Goal: Obtain resource: Download file/media

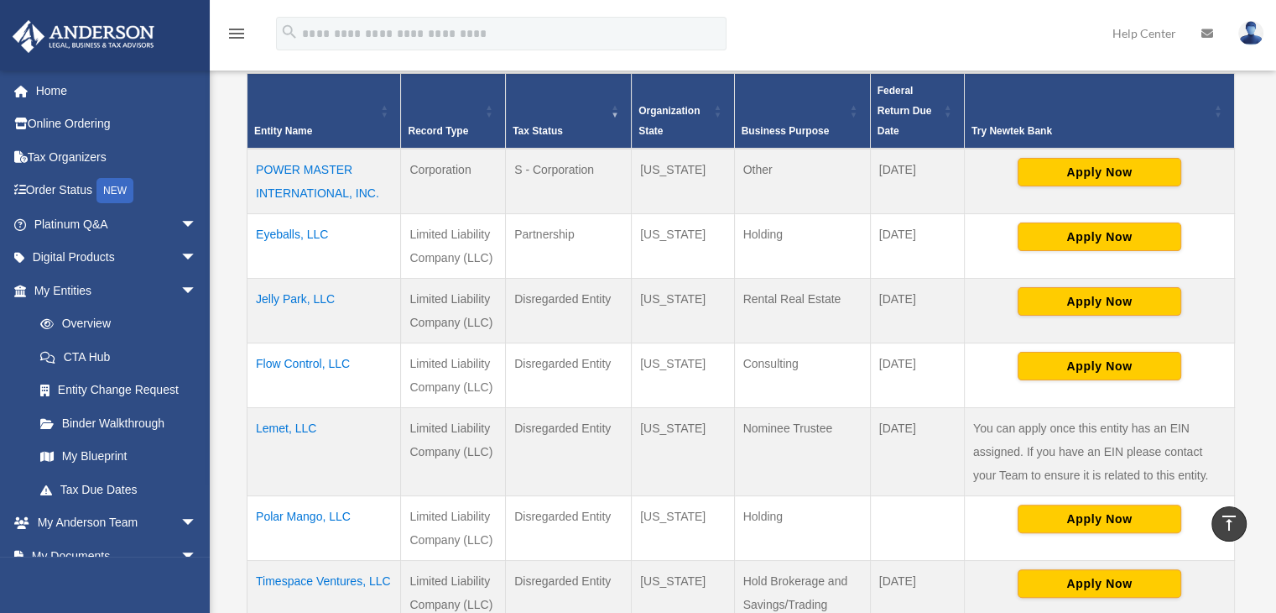
scroll to position [245, 0]
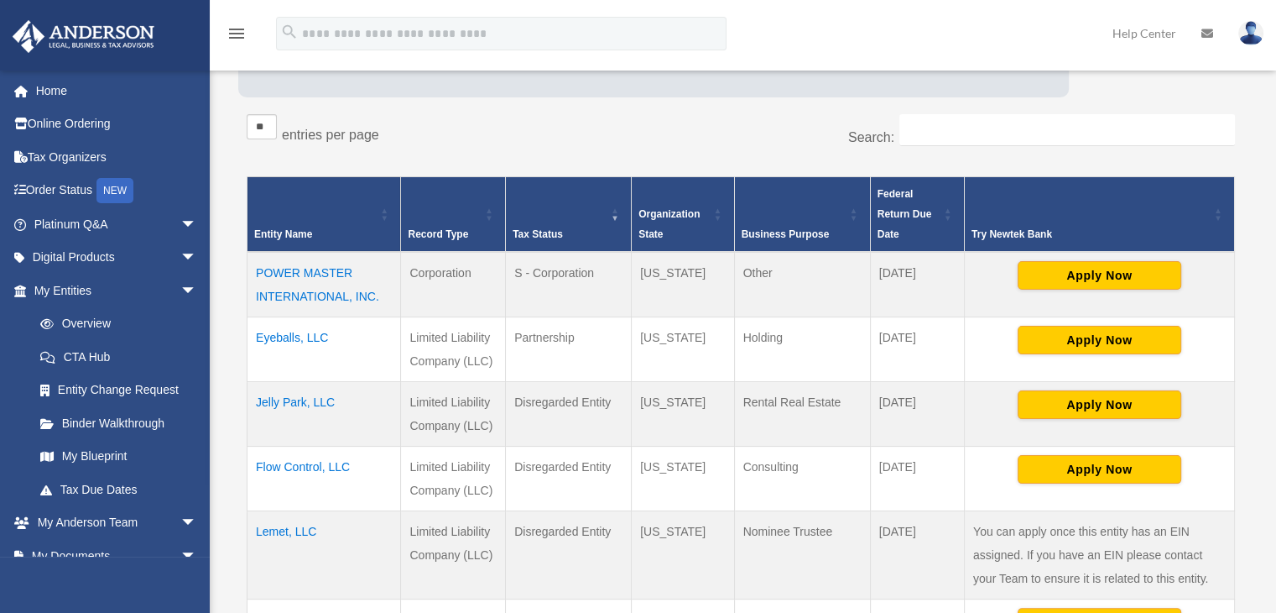
drag, startPoint x: 317, startPoint y: 235, endPoint x: 249, endPoint y: 235, distance: 68.0
click at [249, 235] on th "Entity Name" at bounding box center [325, 214] width 154 height 76
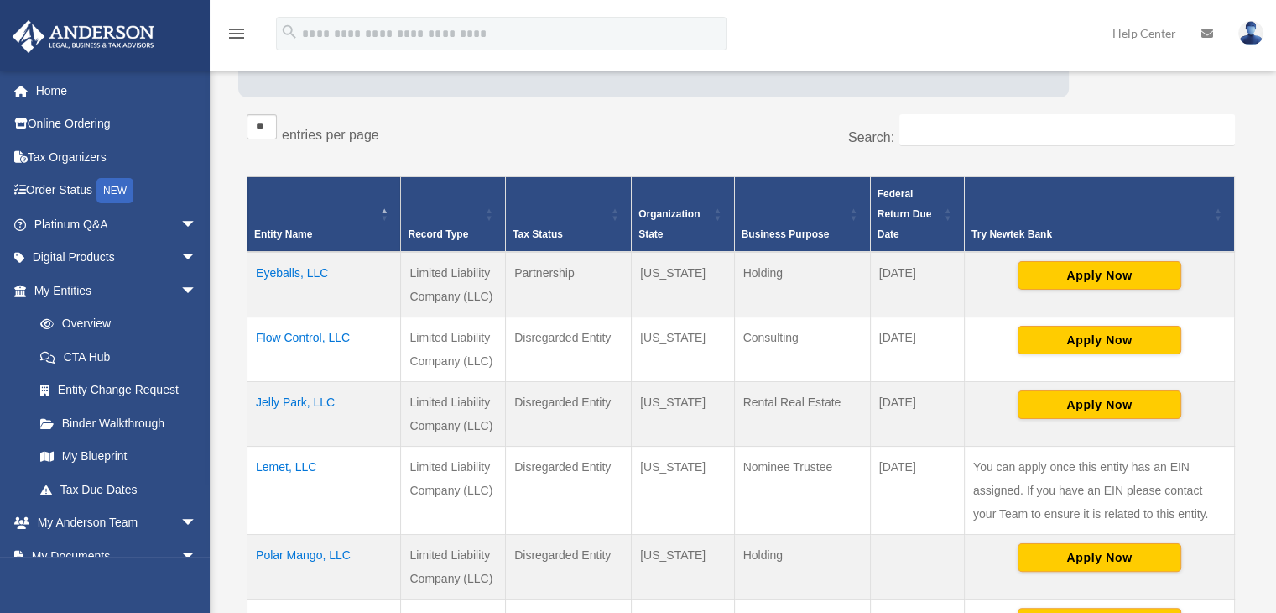
click at [322, 233] on th "Entity Name" at bounding box center [325, 214] width 154 height 76
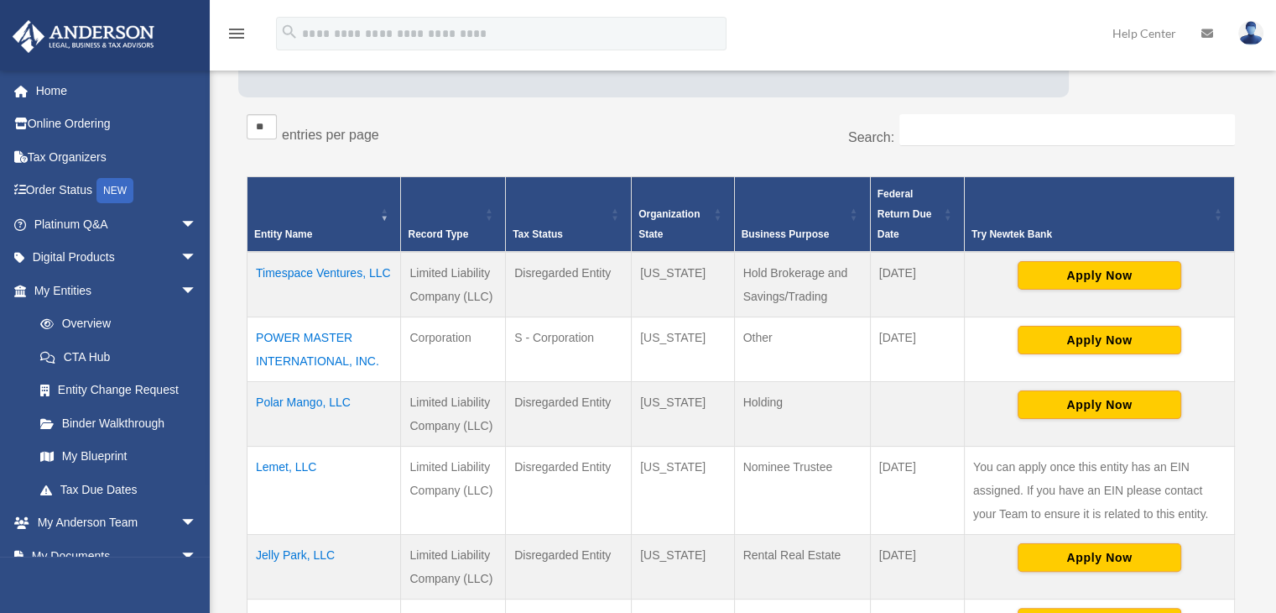
click at [673, 234] on th "Organization State" at bounding box center [683, 214] width 102 height 76
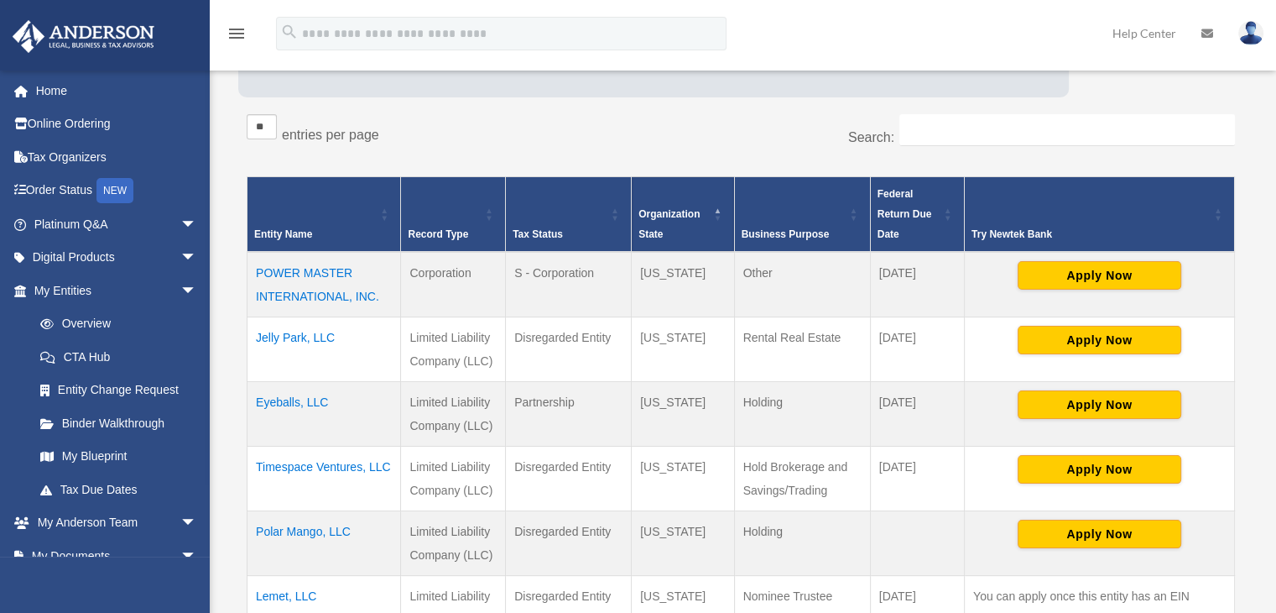
click at [673, 234] on th "Organization State" at bounding box center [683, 214] width 102 height 76
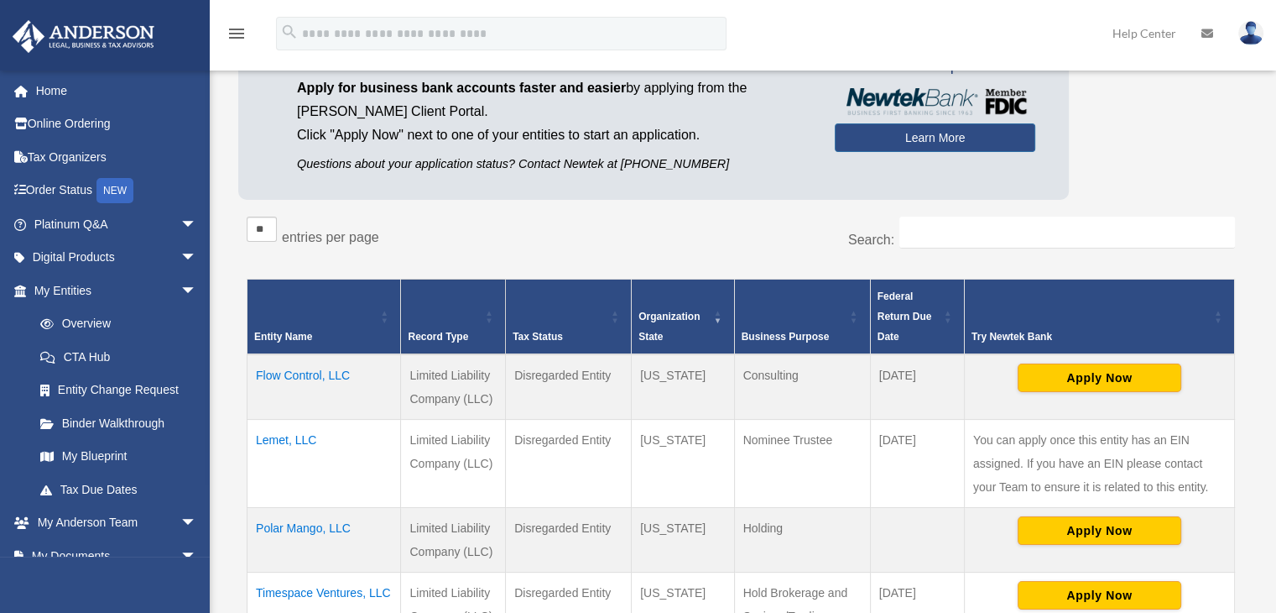
scroll to position [0, 0]
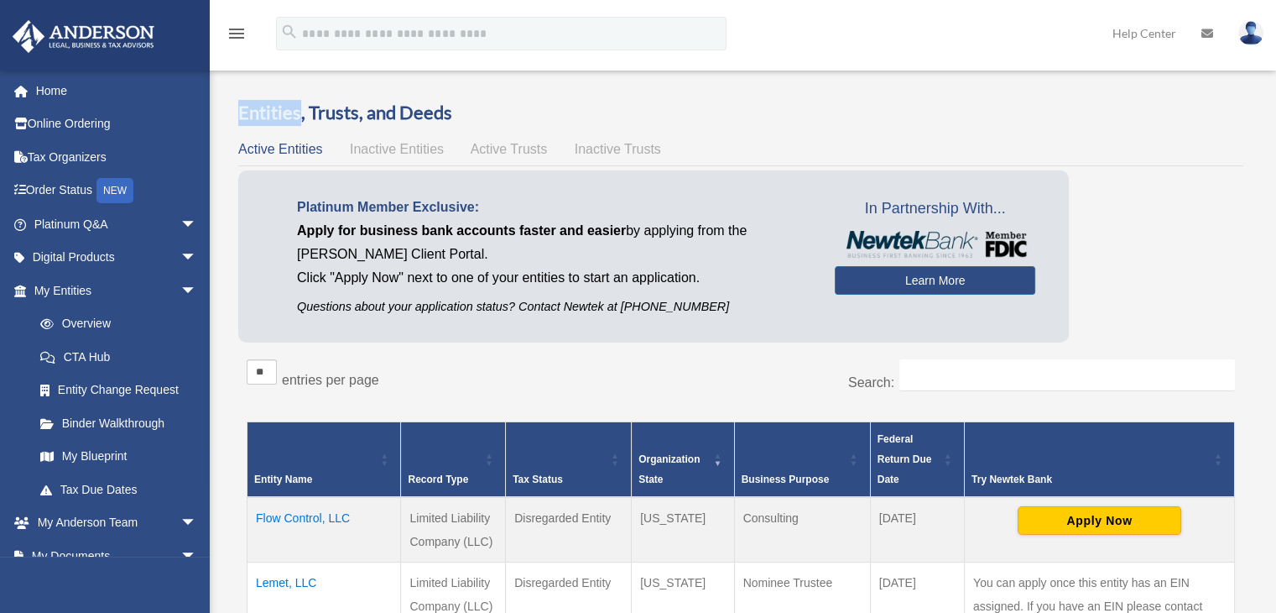
drag, startPoint x: 300, startPoint y: 113, endPoint x: 238, endPoint y: 112, distance: 62.1
click at [238, 112] on h3 "Entities, Trusts, and Deeds" at bounding box center [740, 113] width 1005 height 26
copy h3 "Entities"
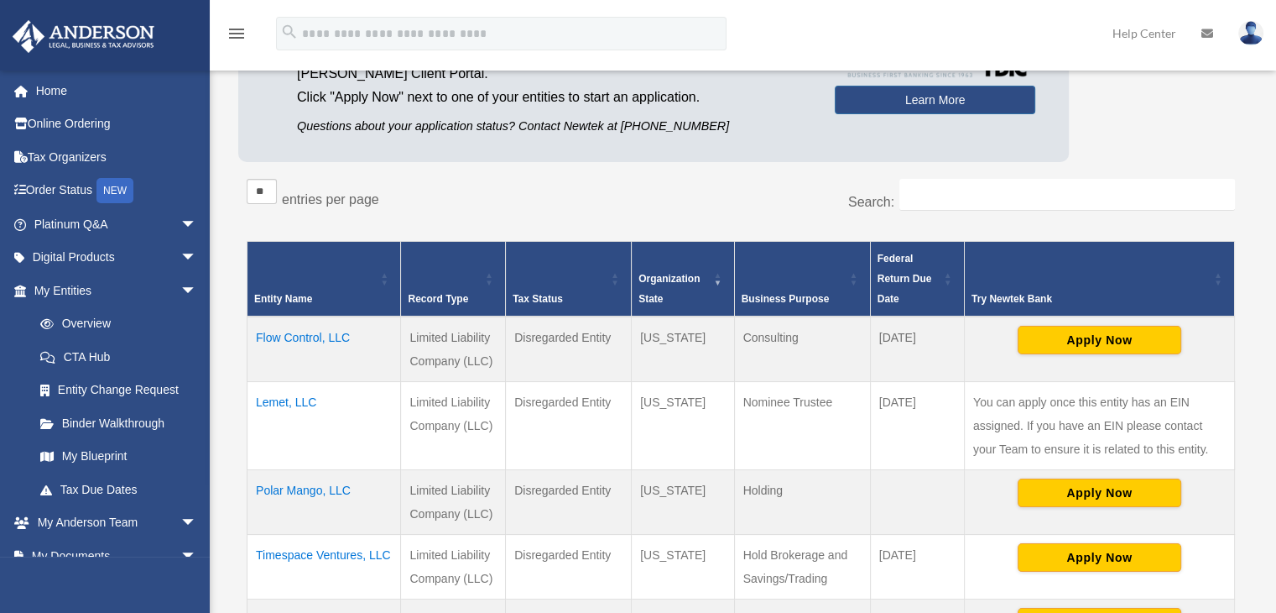
scroll to position [336, 0]
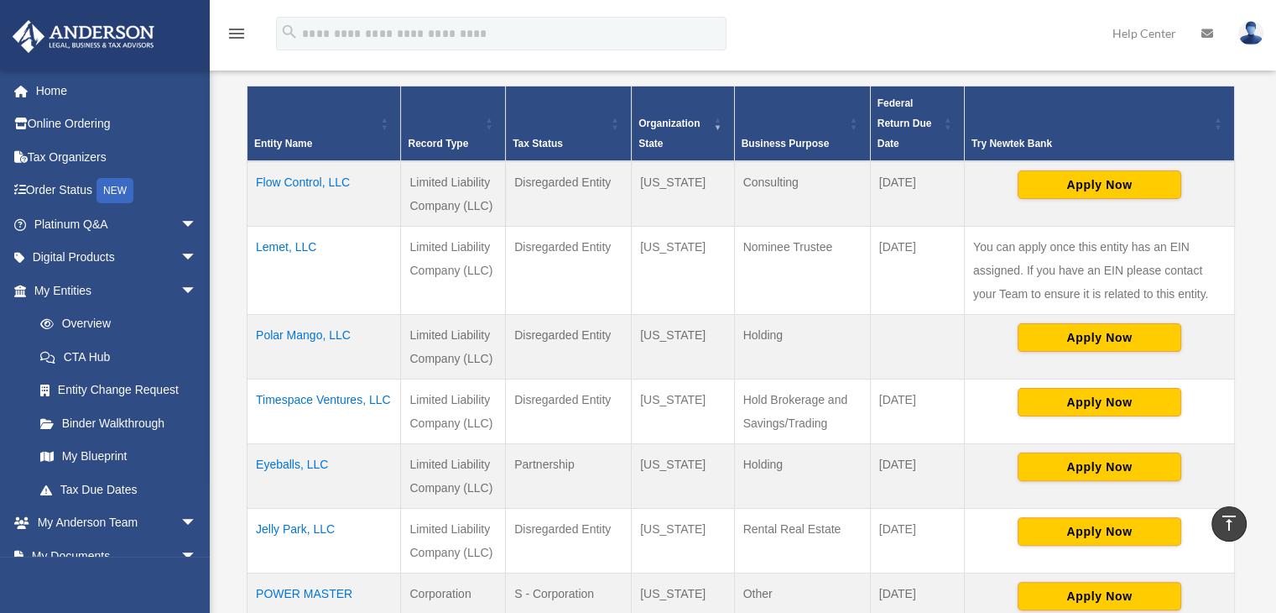
click at [294, 179] on td "Flow Control, LLC" at bounding box center [325, 193] width 154 height 65
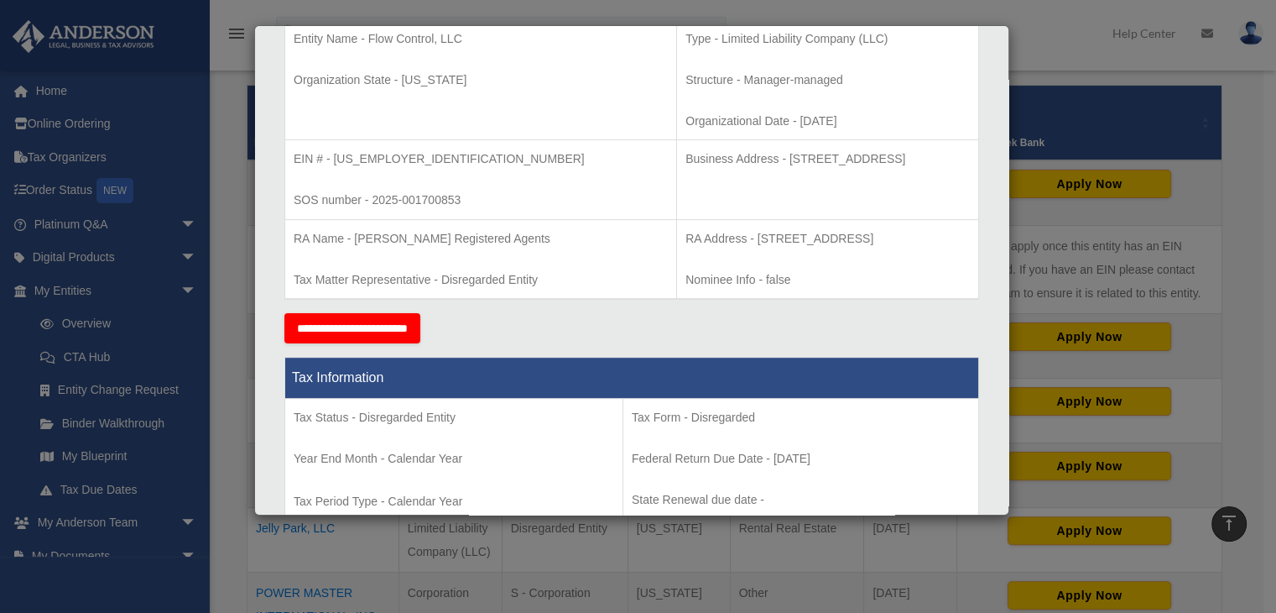
scroll to position [290, 0]
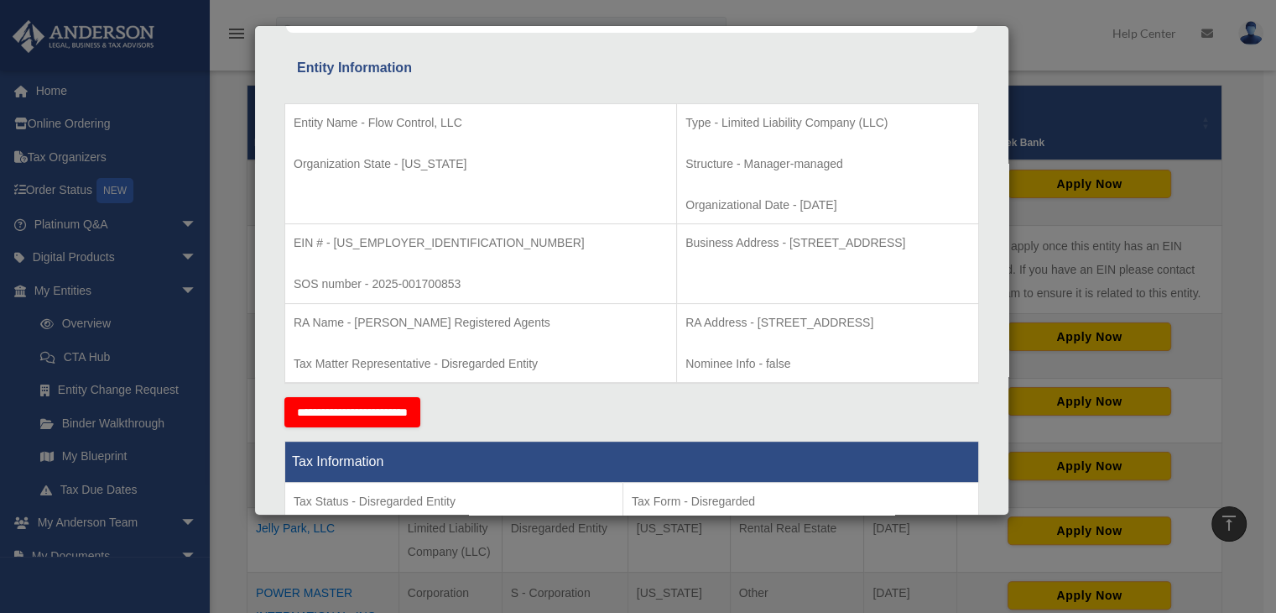
click at [343, 237] on p "EIN # - [US_EMPLOYER_IDENTIFICATION_NUMBER]" at bounding box center [481, 242] width 374 height 21
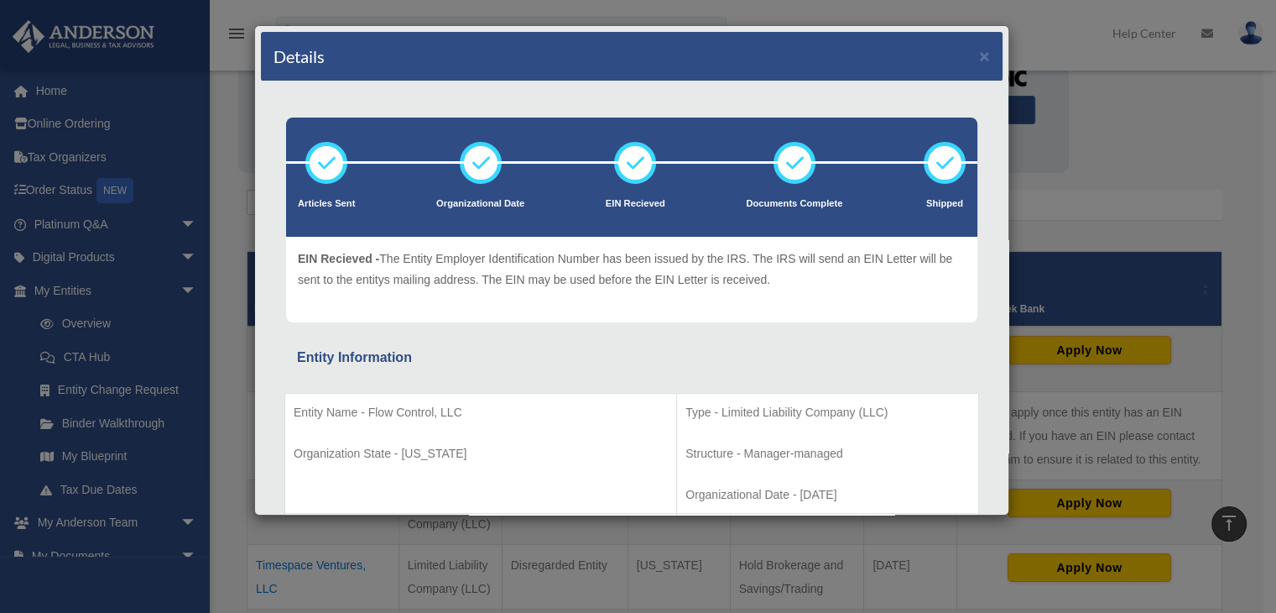
scroll to position [168, 0]
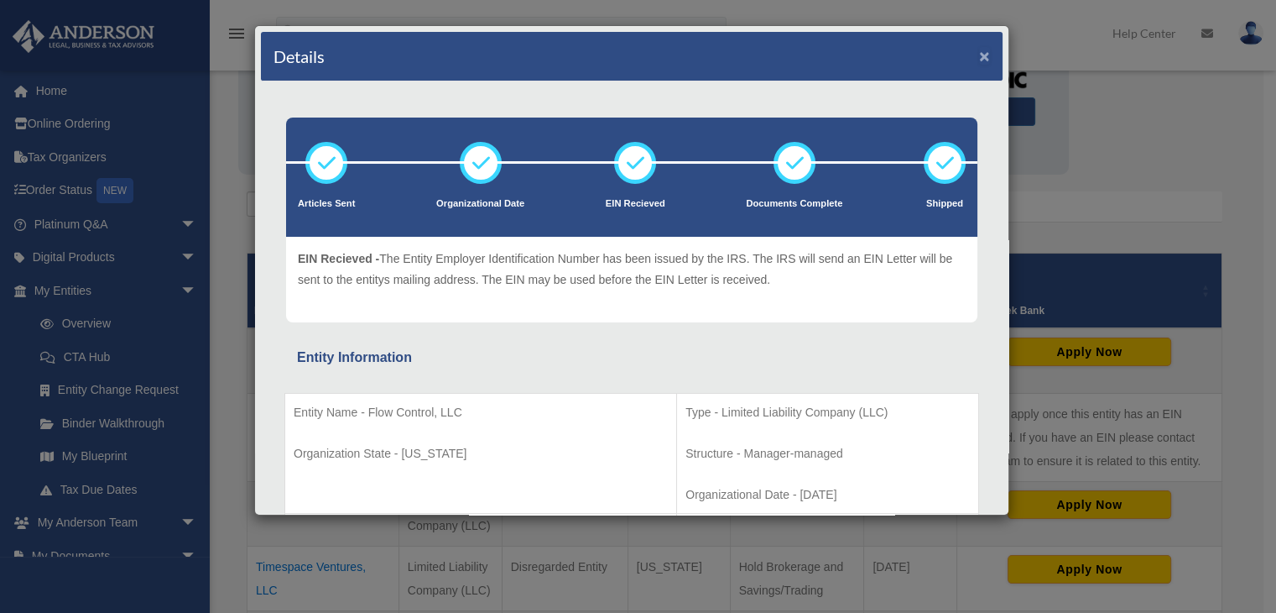
click at [979, 51] on button "×" at bounding box center [984, 56] width 11 height 18
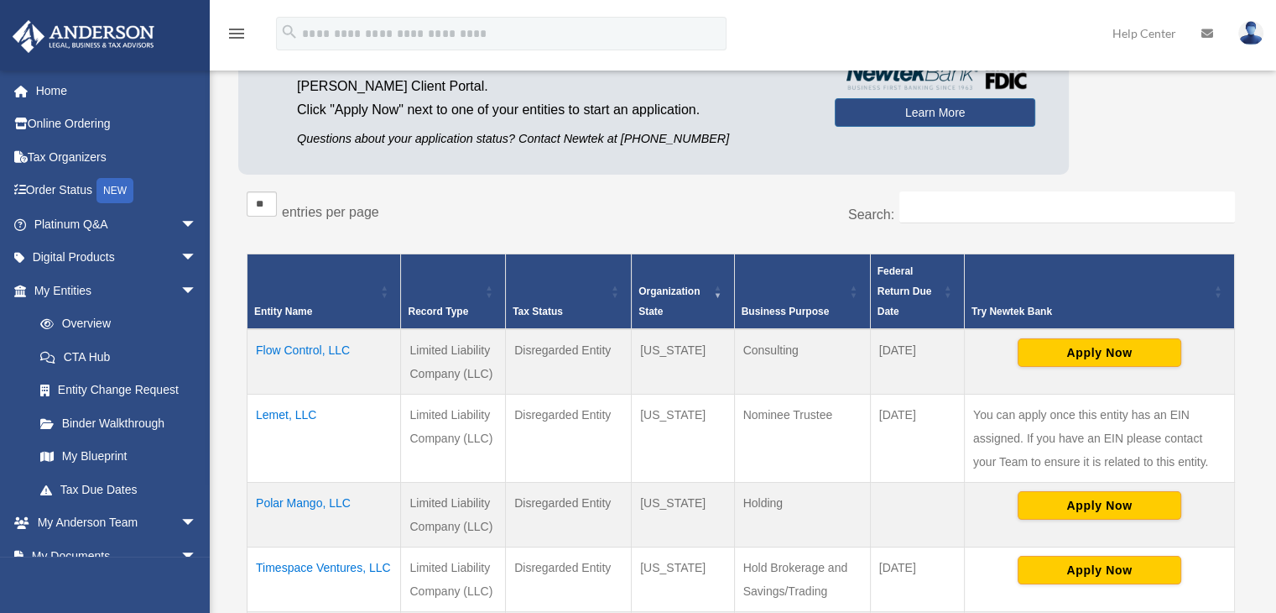
scroll to position [0, 0]
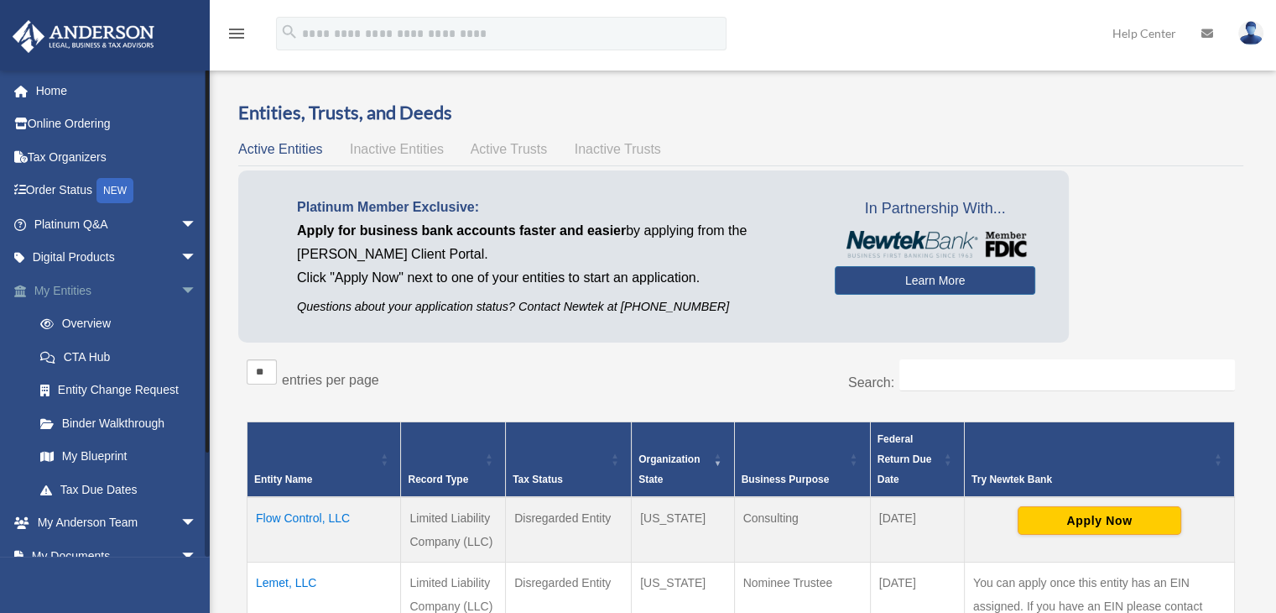
click at [68, 291] on link "My Entities arrow_drop_down" at bounding box center [117, 291] width 211 height 34
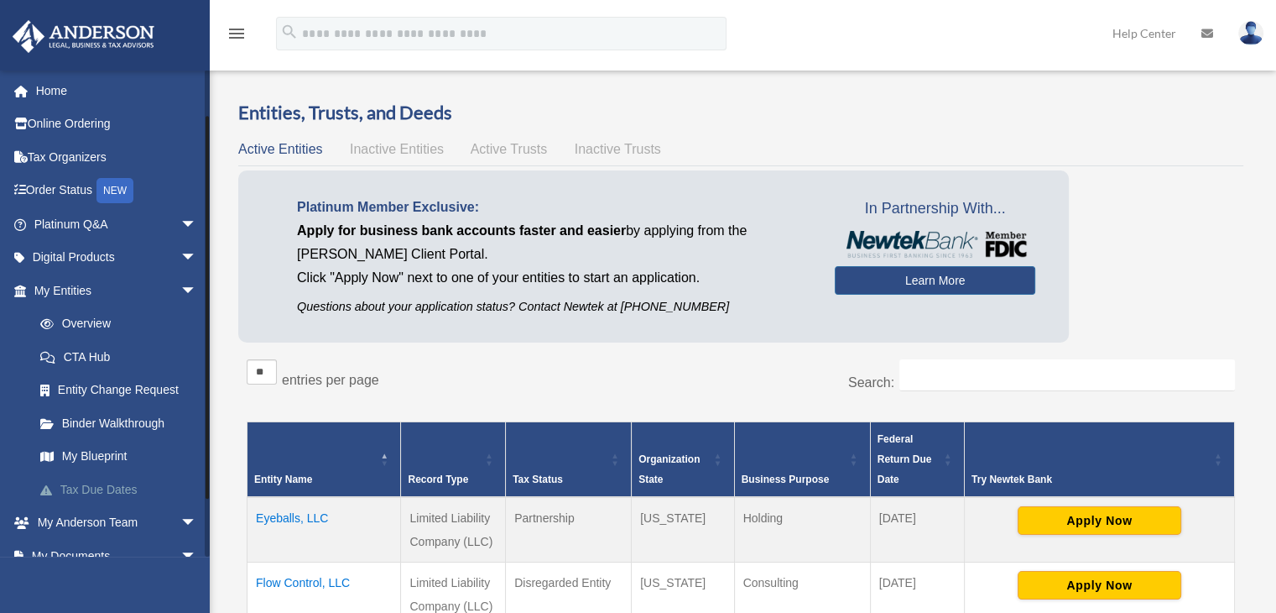
scroll to position [118, 0]
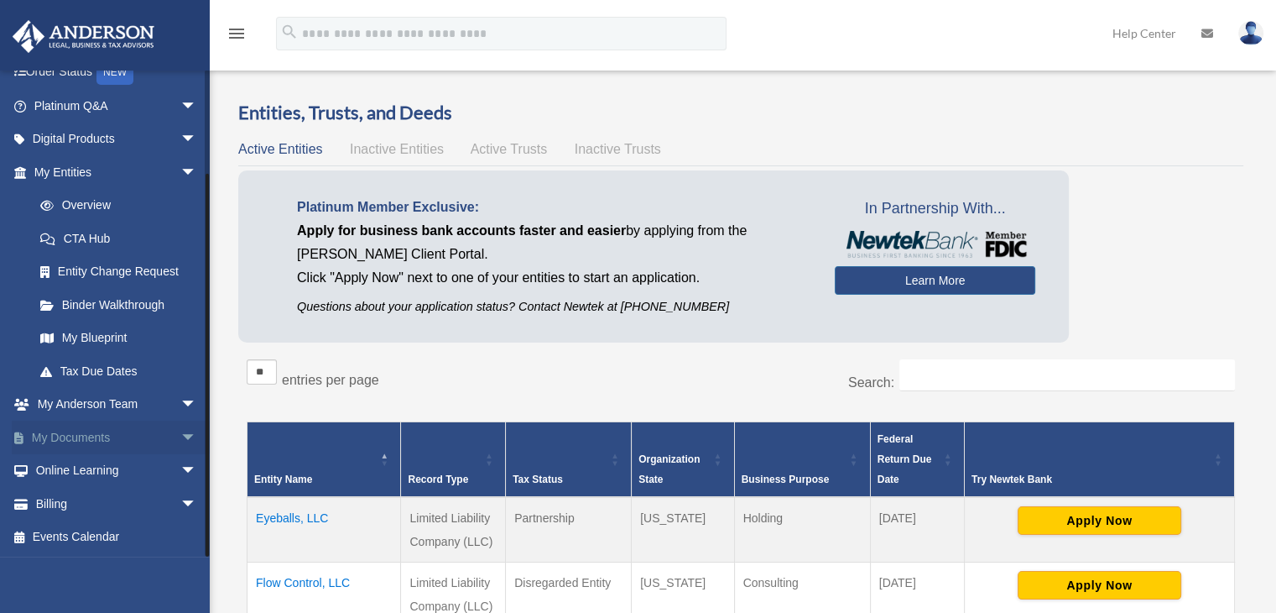
click at [49, 436] on link "My Documents arrow_drop_down" at bounding box center [117, 437] width 211 height 34
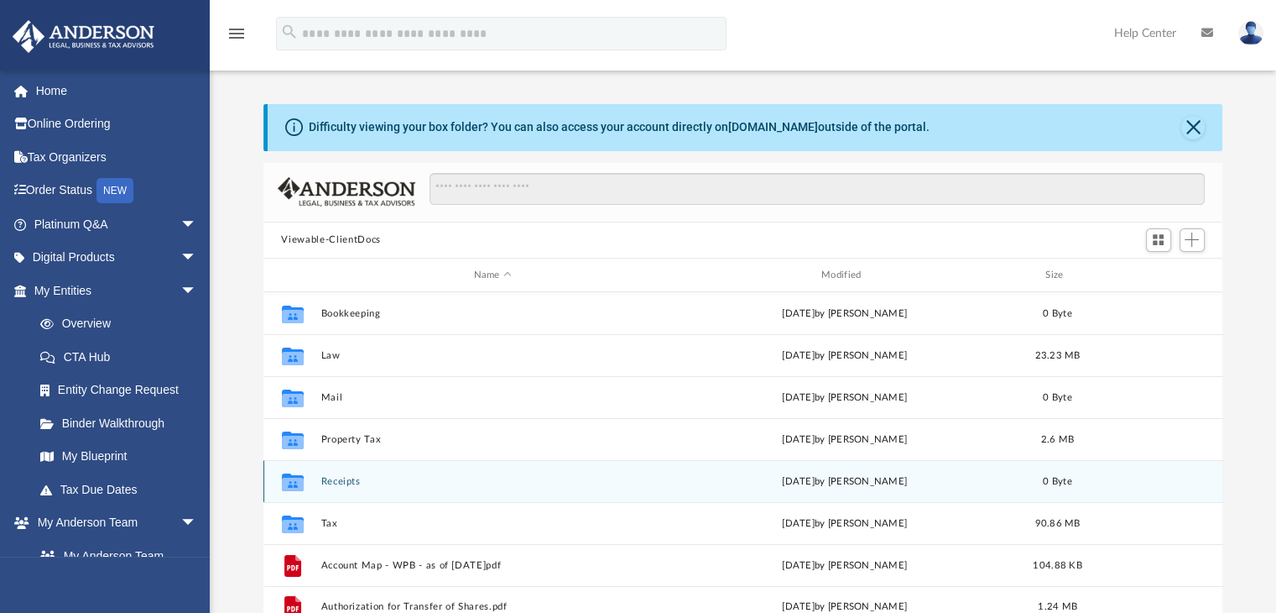
scroll to position [368, 947]
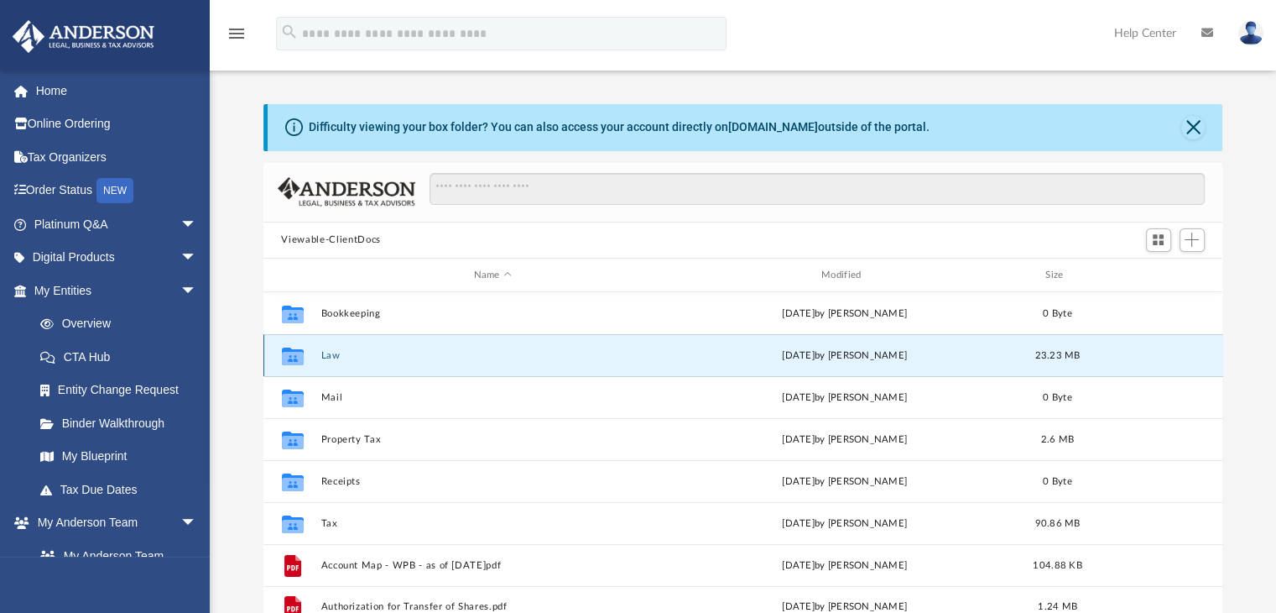
click at [327, 357] on button "Law" at bounding box center [493, 355] width 344 height 11
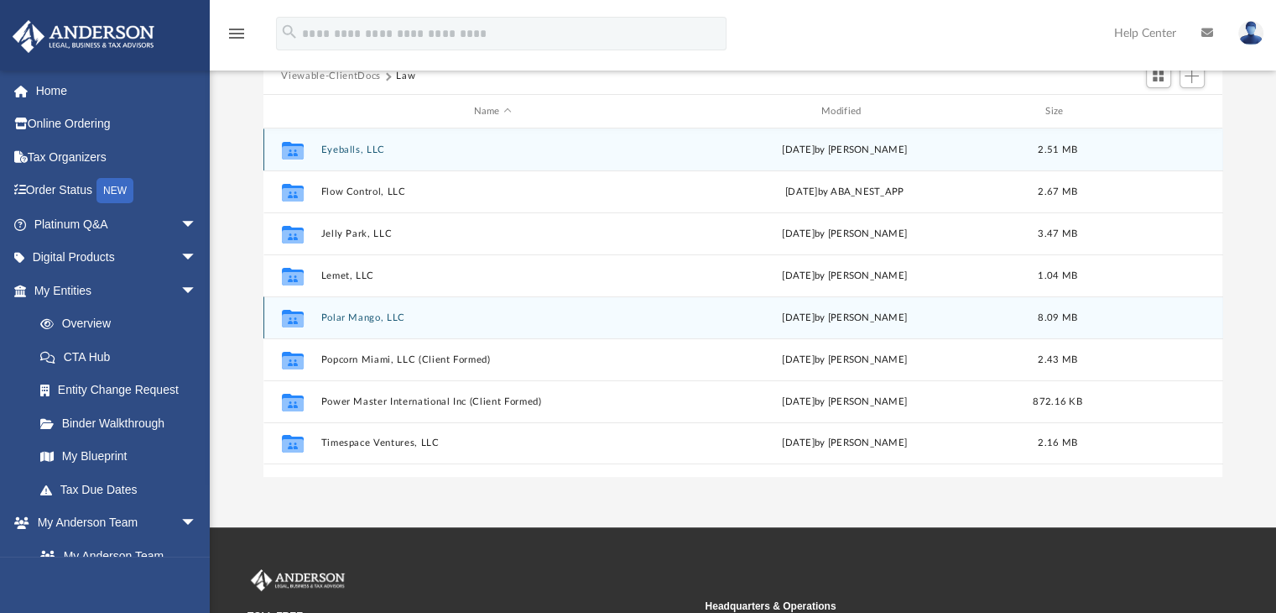
scroll to position [168, 0]
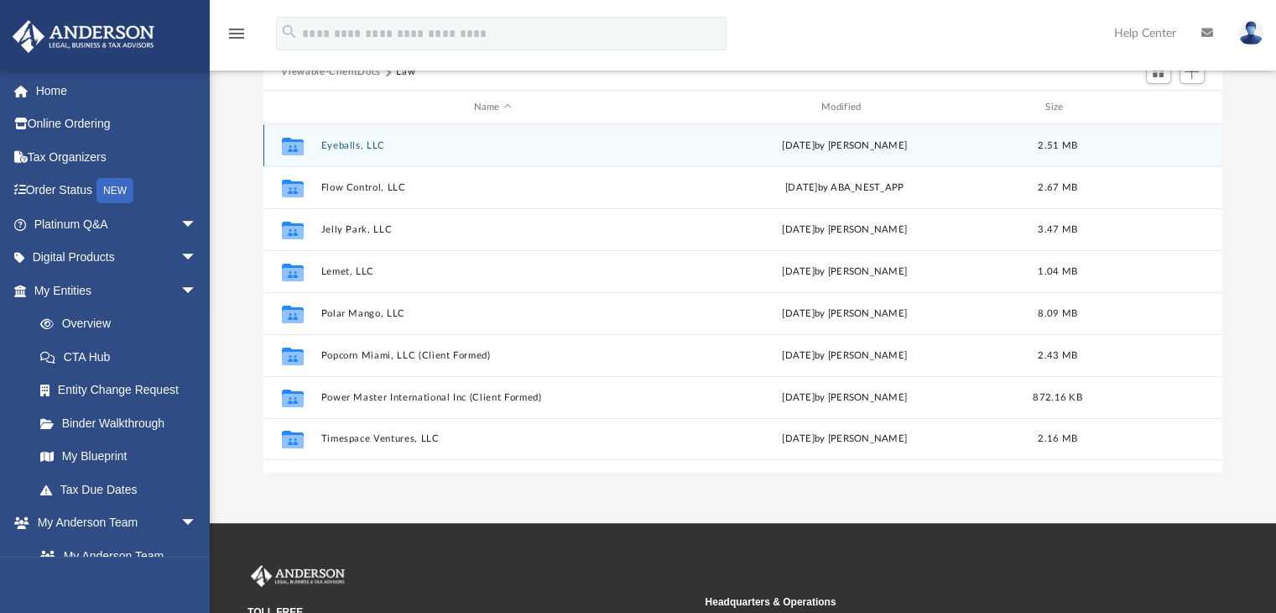
click at [332, 142] on button "Eyeballs, LLC" at bounding box center [493, 145] width 344 height 11
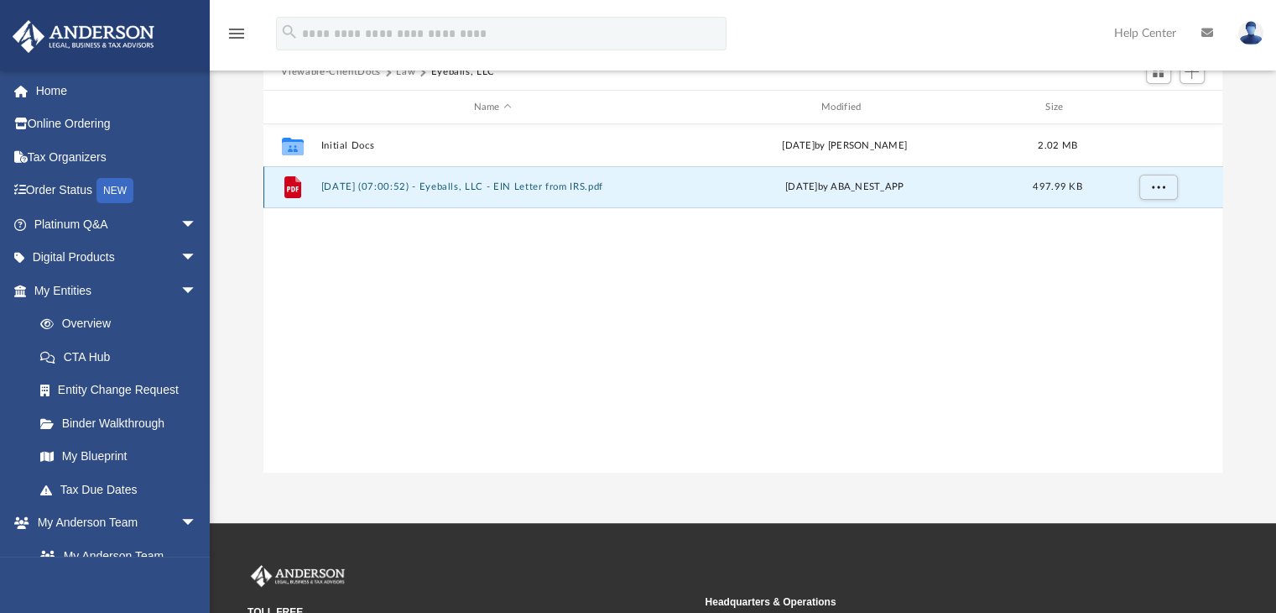
click at [342, 185] on button "2025.02.05 (07:00:52) - Eyeballs, LLC - EIN Letter from IRS.pdf" at bounding box center [493, 187] width 344 height 11
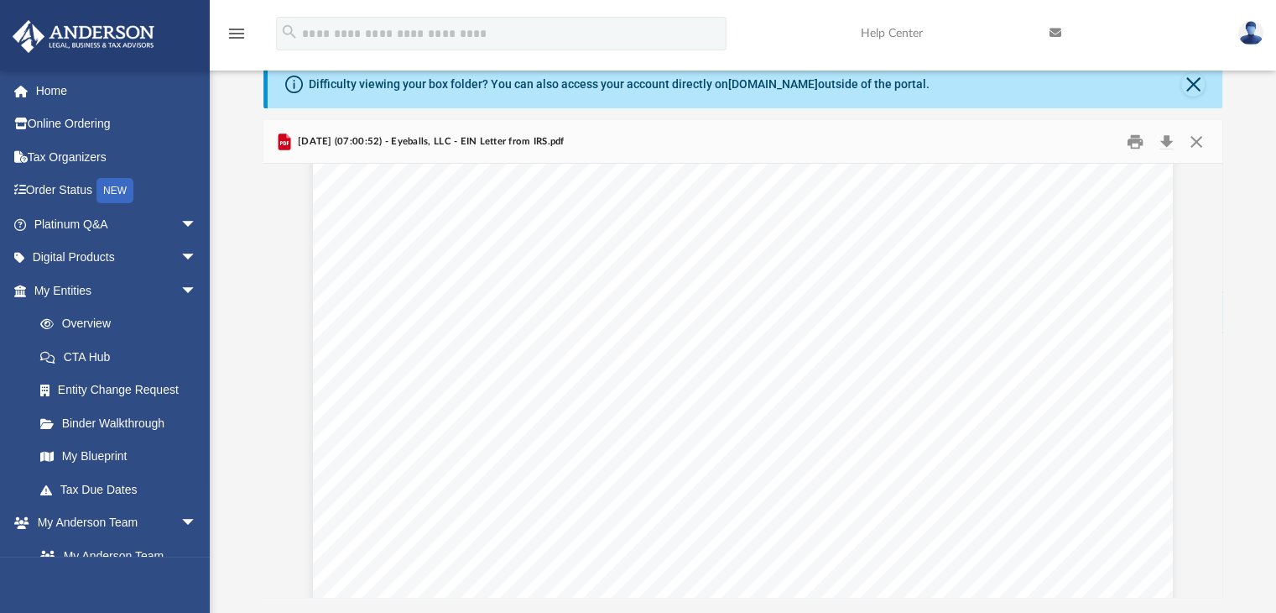
scroll to position [0, 0]
